Goal: Task Accomplishment & Management: Use online tool/utility

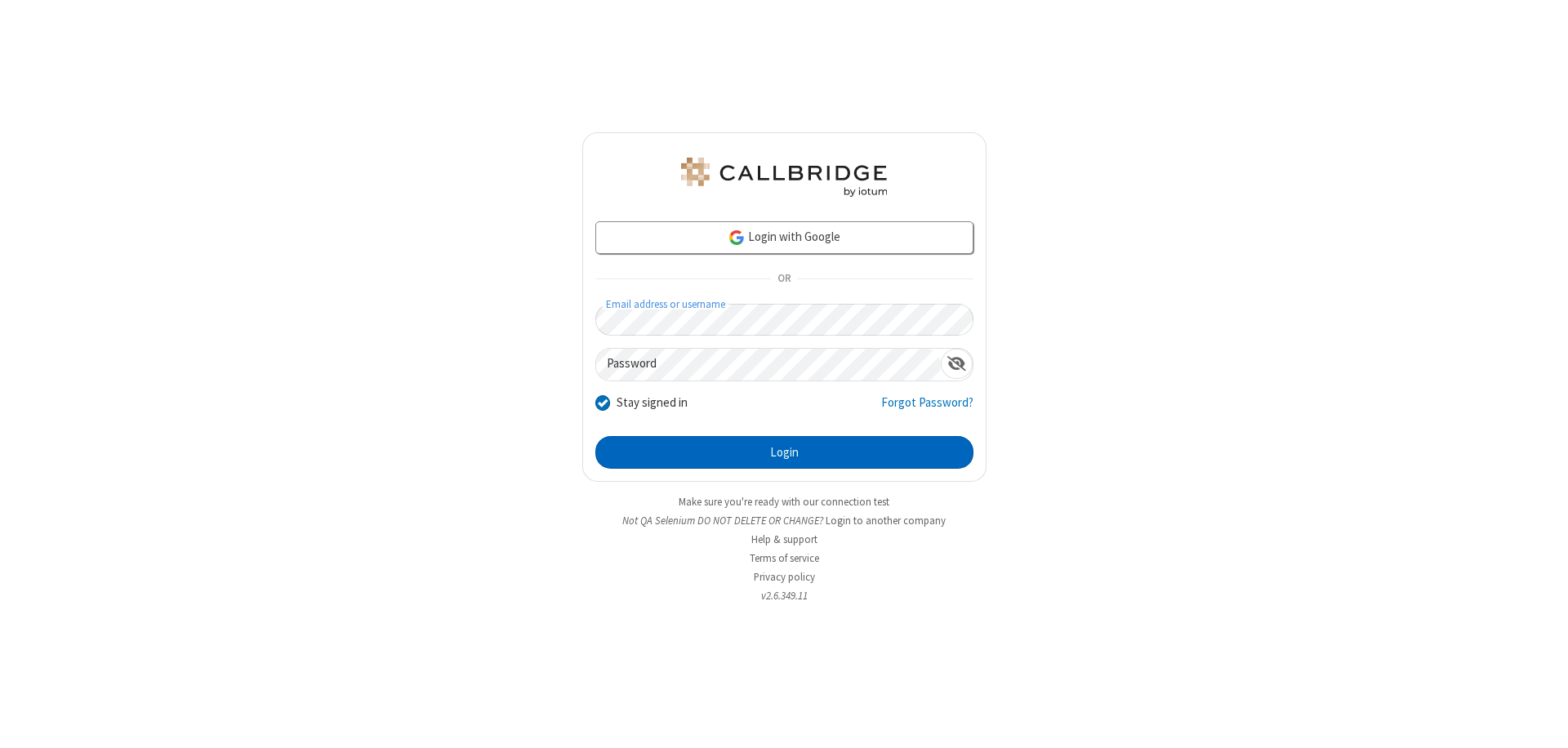
click at [784, 452] on button "Login" at bounding box center [785, 452] width 379 height 33
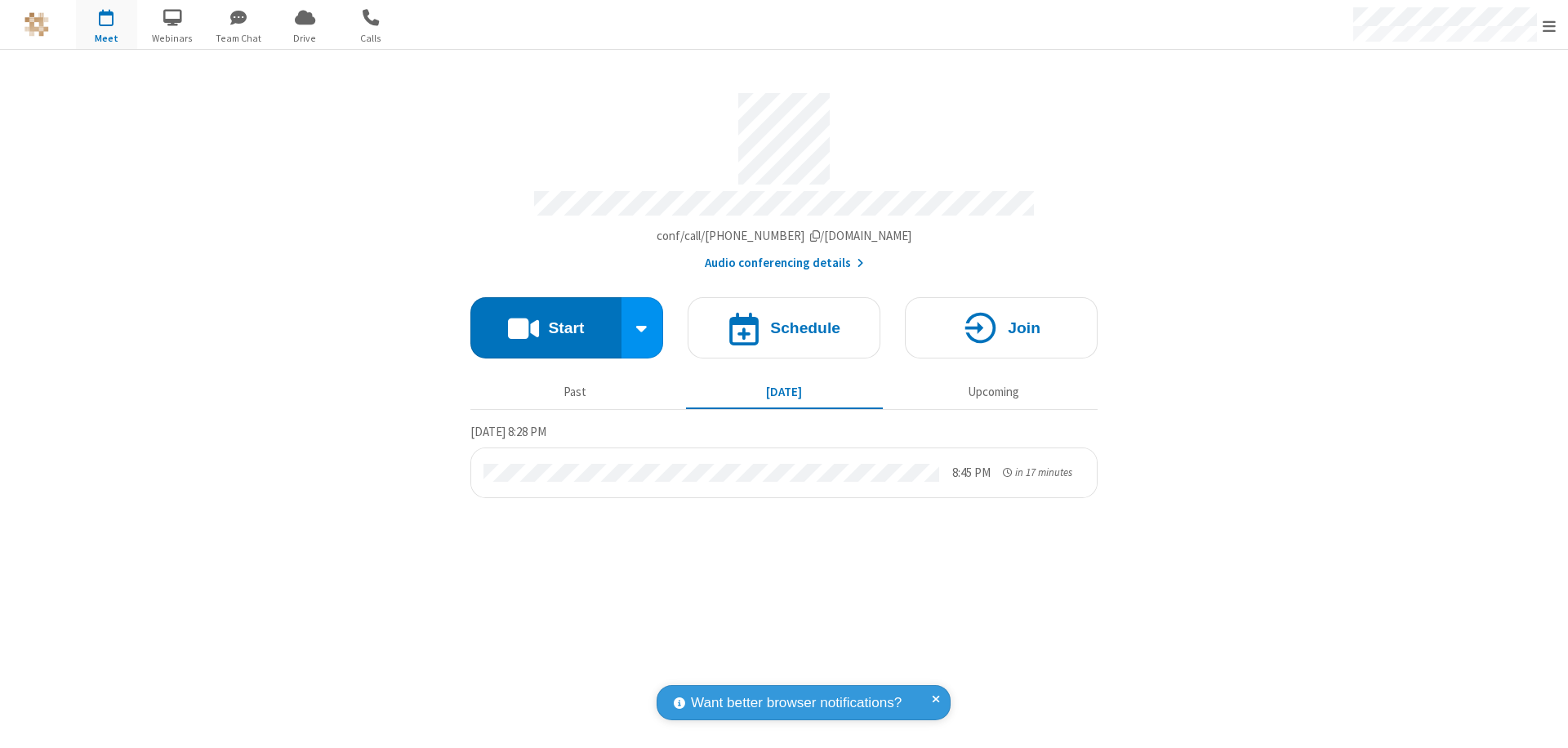
click at [545, 320] on button "Start" at bounding box center [546, 327] width 151 height 62
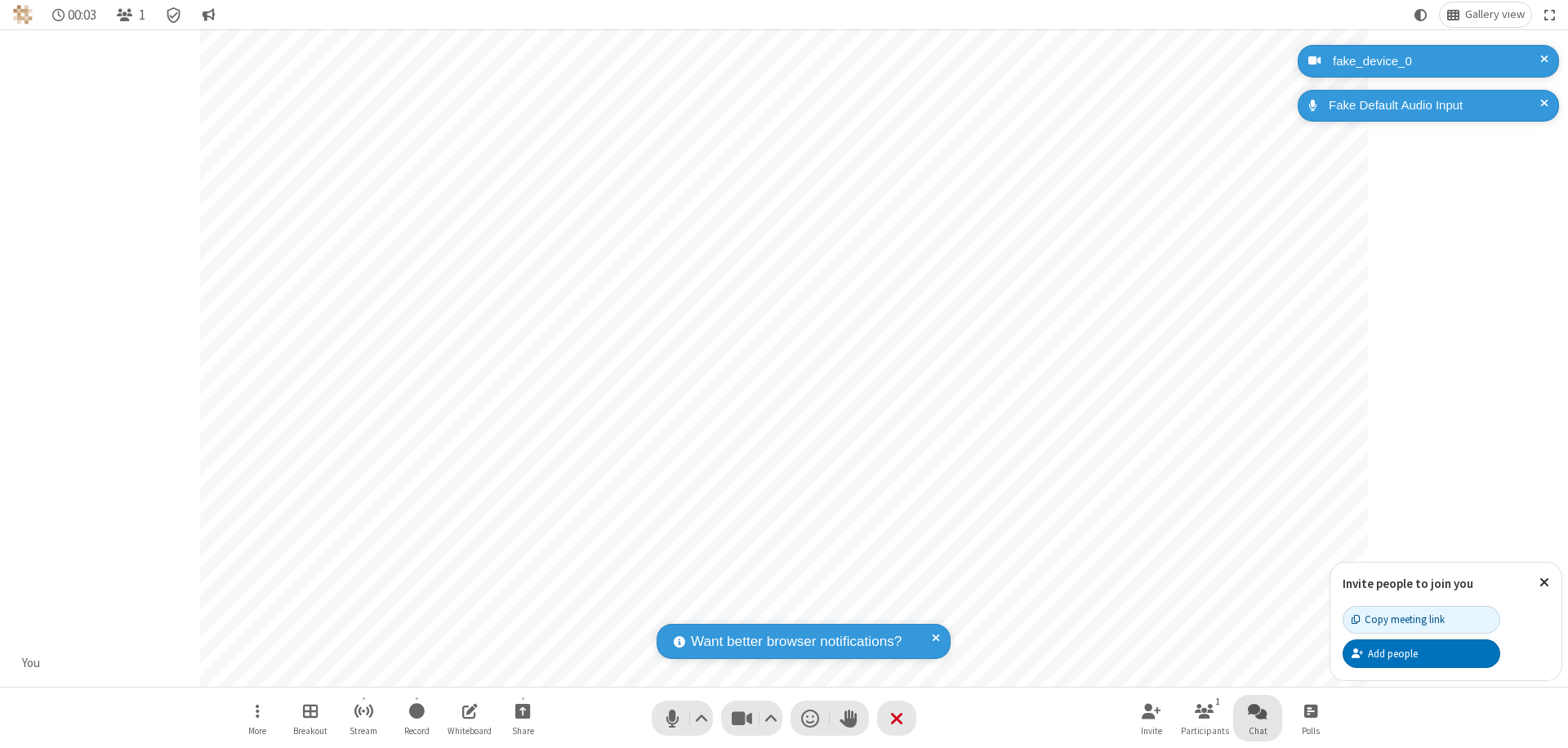
click at [1258, 710] on span "Open chat" at bounding box center [1257, 711] width 20 height 21
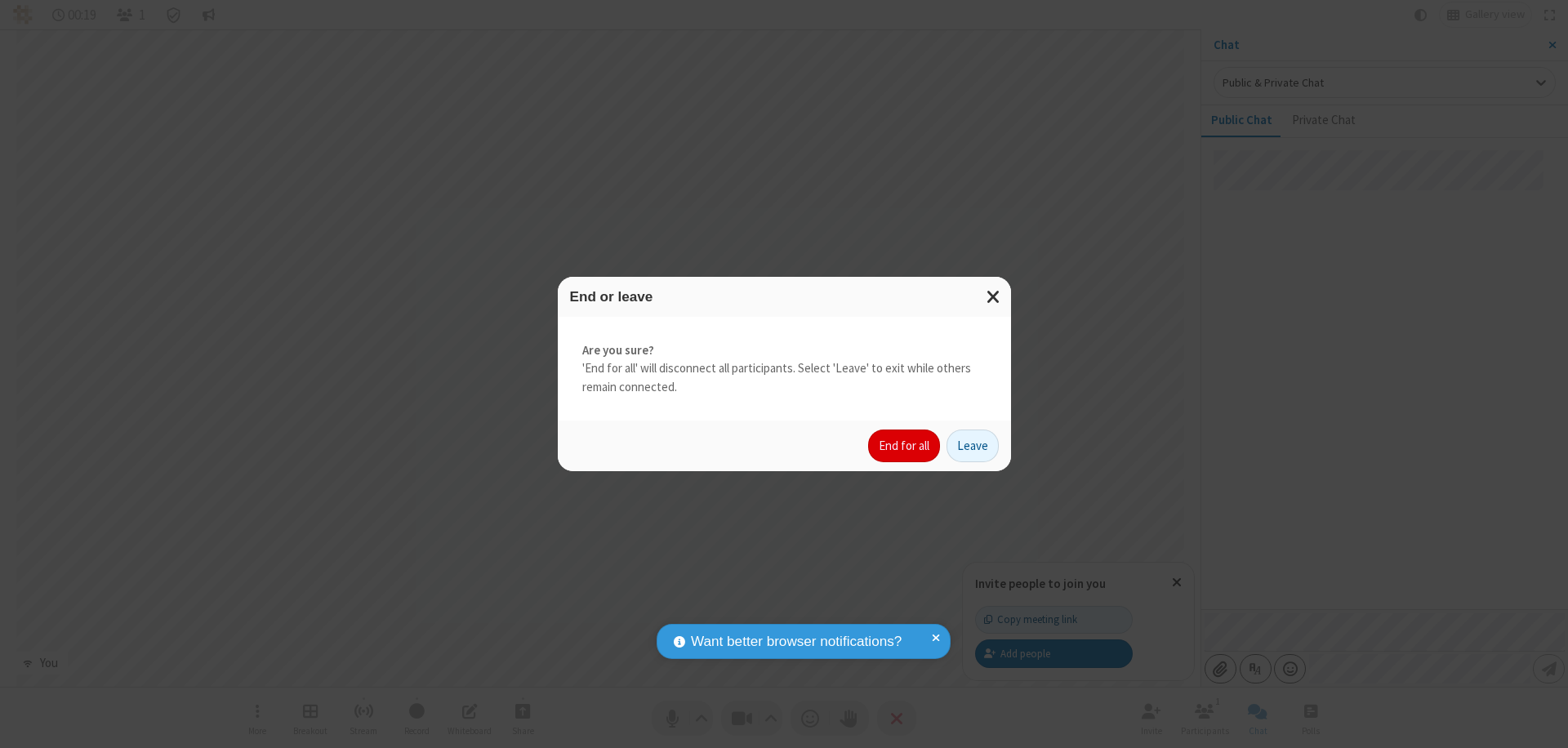
click at [905, 446] on button "End for all" at bounding box center [904, 446] width 72 height 33
